Goal: Browse casually

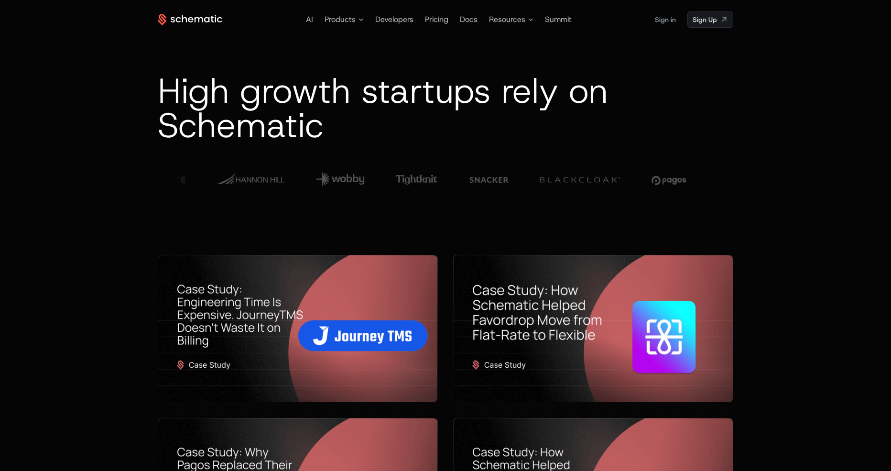
click at [195, 26] on div "AI Products Developers Pricing Docs Resources Summit Sign in Sign Up" at bounding box center [446, 19] width 576 height 16
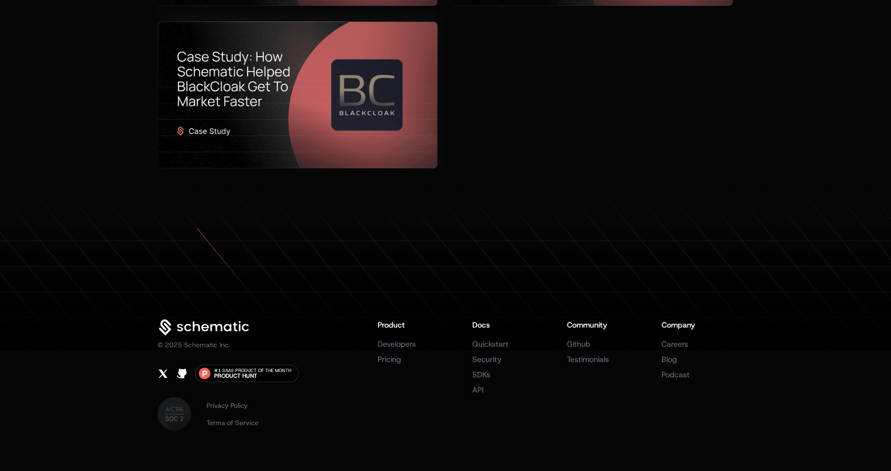
scroll to position [735, 0]
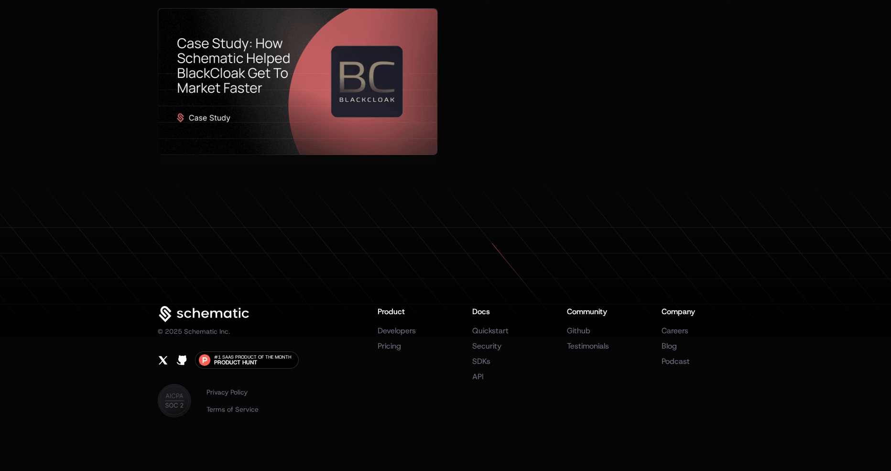
click at [487, 187] on icon at bounding box center [445, 254] width 891 height 166
click at [302, 236] on icon at bounding box center [445, 275] width 891 height 124
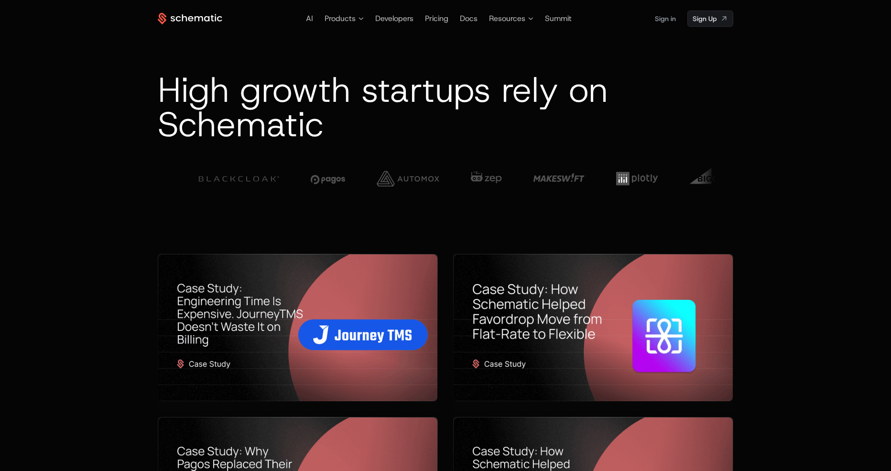
scroll to position [0, 0]
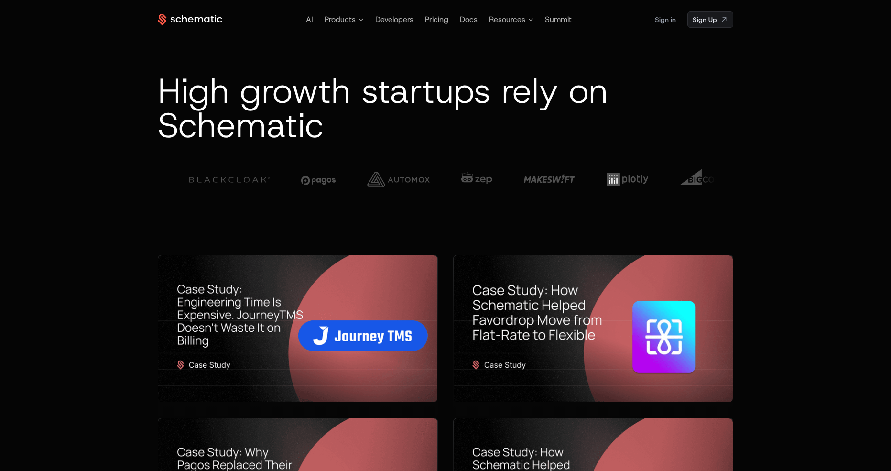
click at [171, 19] on icon at bounding box center [173, 19] width 4 height 5
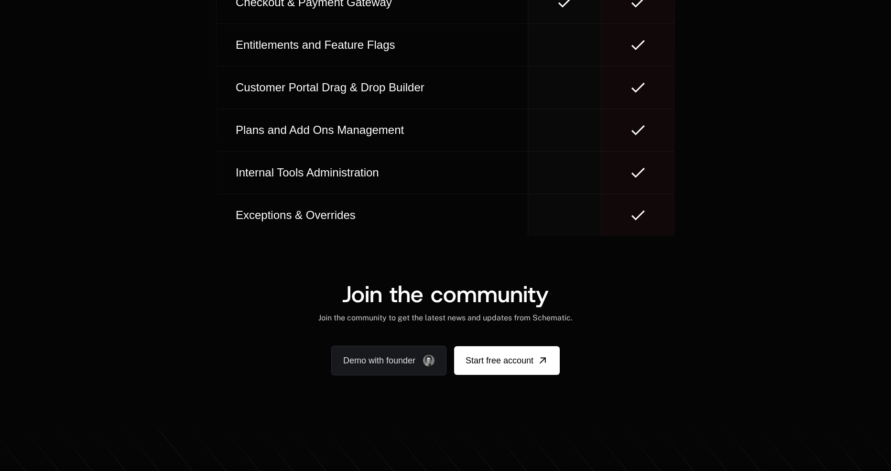
scroll to position [5668, 0]
